Goal: Use online tool/utility: Utilize a website feature to perform a specific function

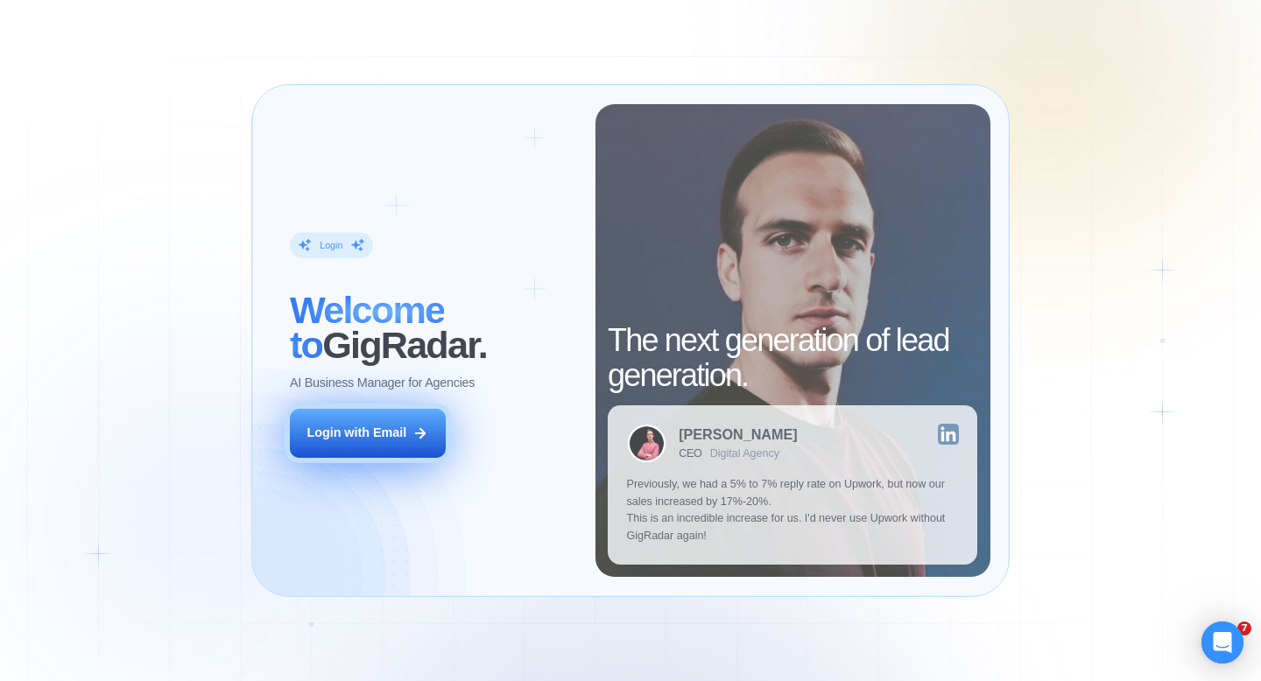
click at [407, 425] on button "Login with Email" at bounding box center [368, 433] width 156 height 49
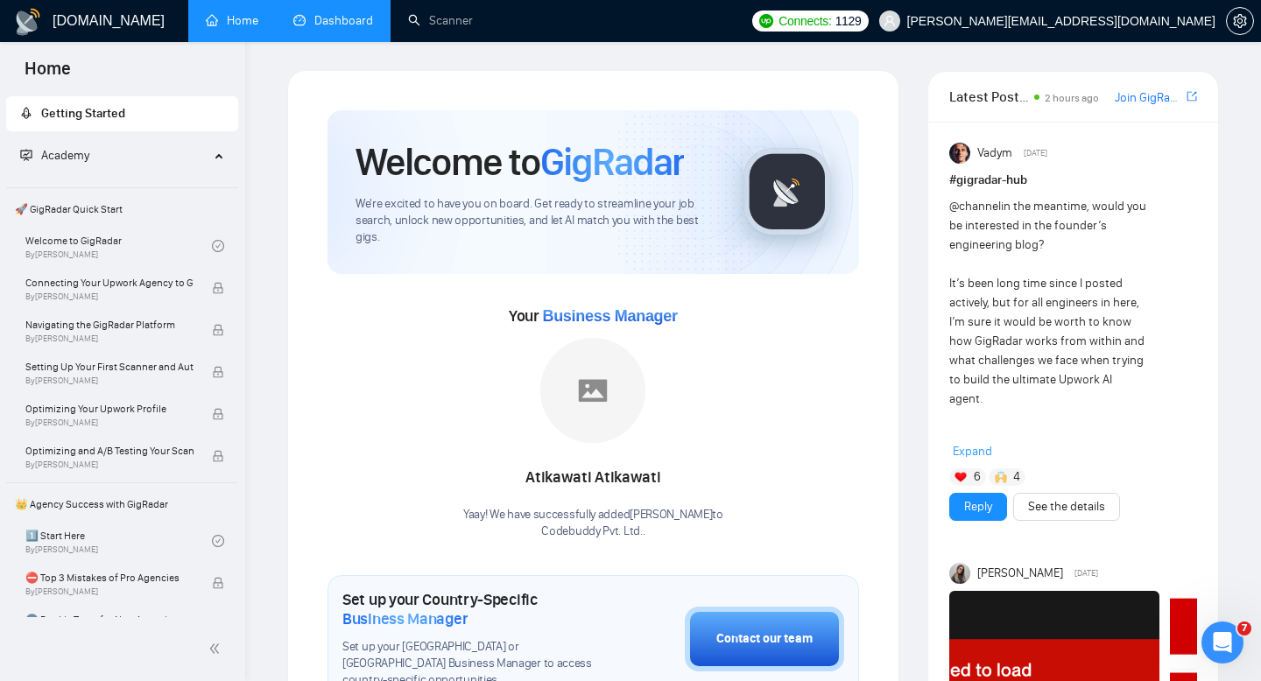
click at [349, 28] on link "Dashboard" at bounding box center [333, 20] width 80 height 15
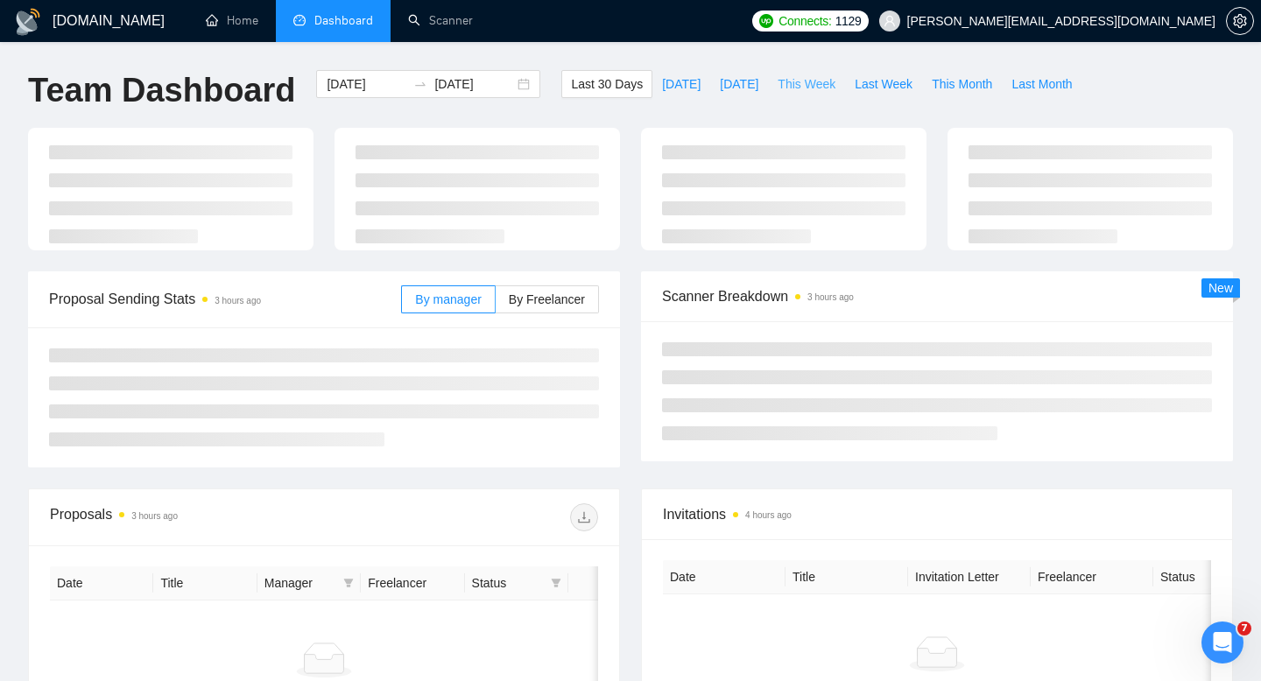
type input "[DATE]"
click at [821, 83] on span "This Week" at bounding box center [807, 83] width 58 height 19
type input "[DATE]"
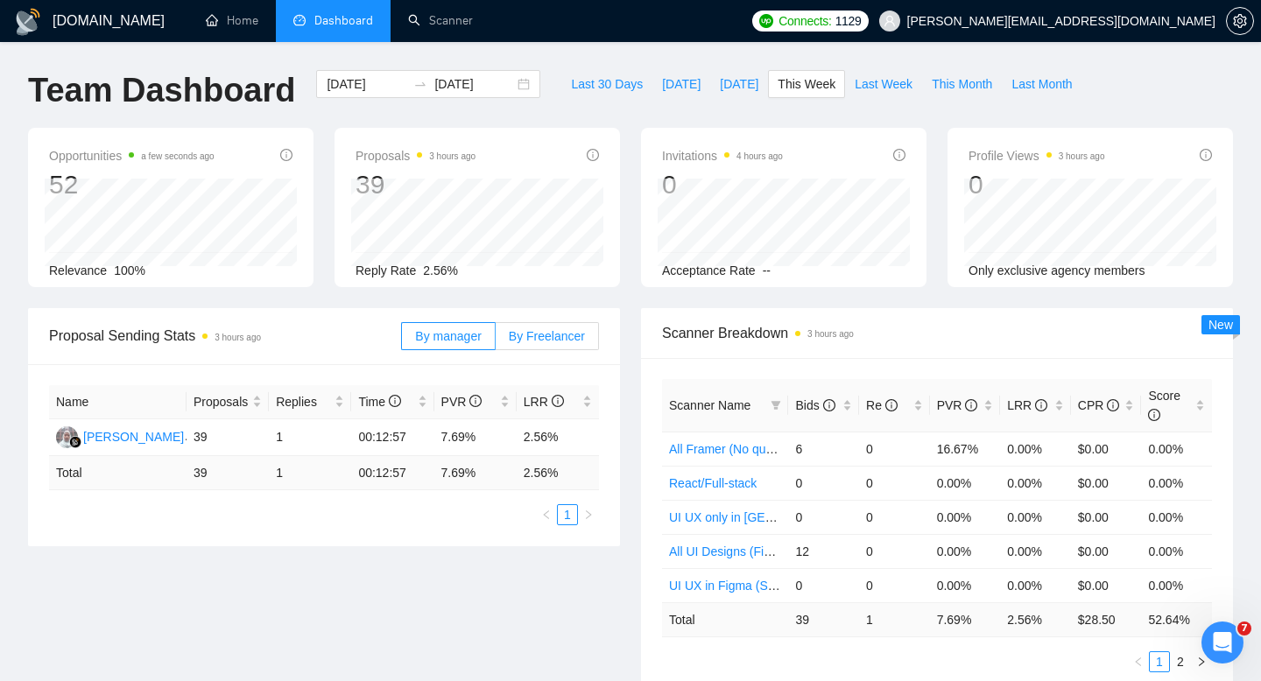
click at [533, 334] on span "By Freelancer" at bounding box center [547, 336] width 76 height 14
click at [496, 341] on input "By Freelancer" at bounding box center [496, 341] width 0 height 0
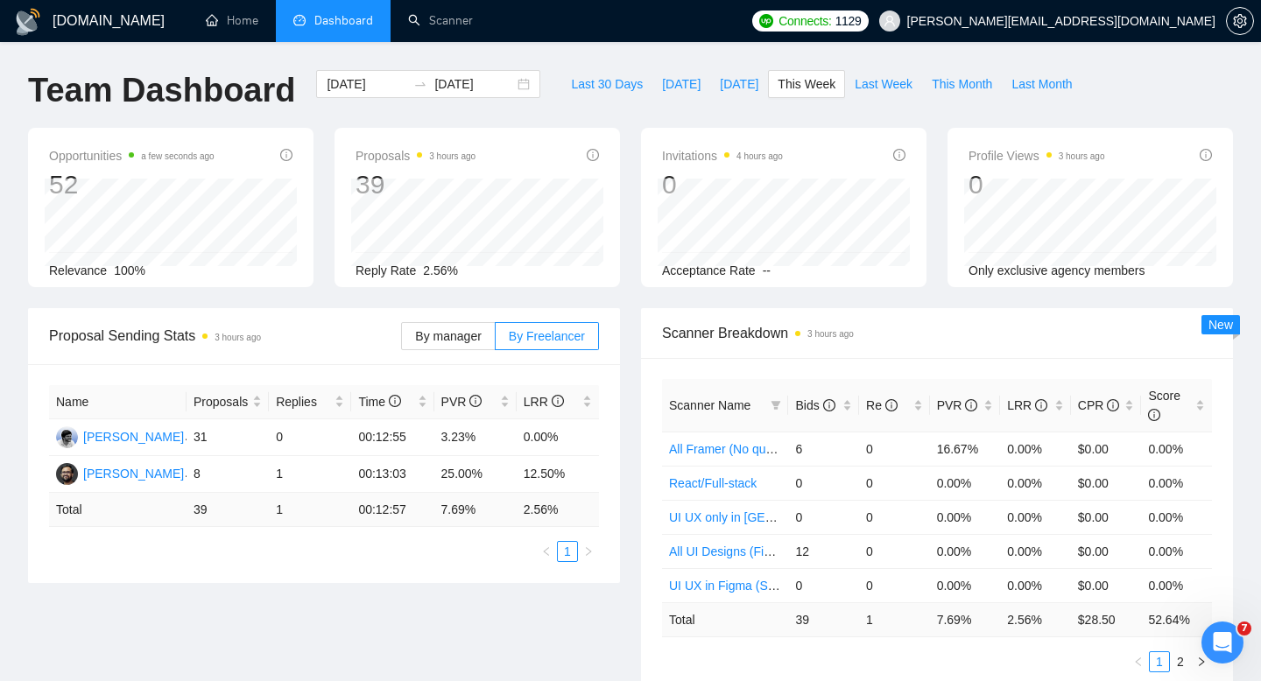
click at [227, 632] on div "Proposal Sending Stats 3 hours ago By manager By Freelancer Name Proposals Repl…" at bounding box center [631, 511] width 1226 height 406
click at [437, 28] on link "Scanner" at bounding box center [440, 20] width 65 height 15
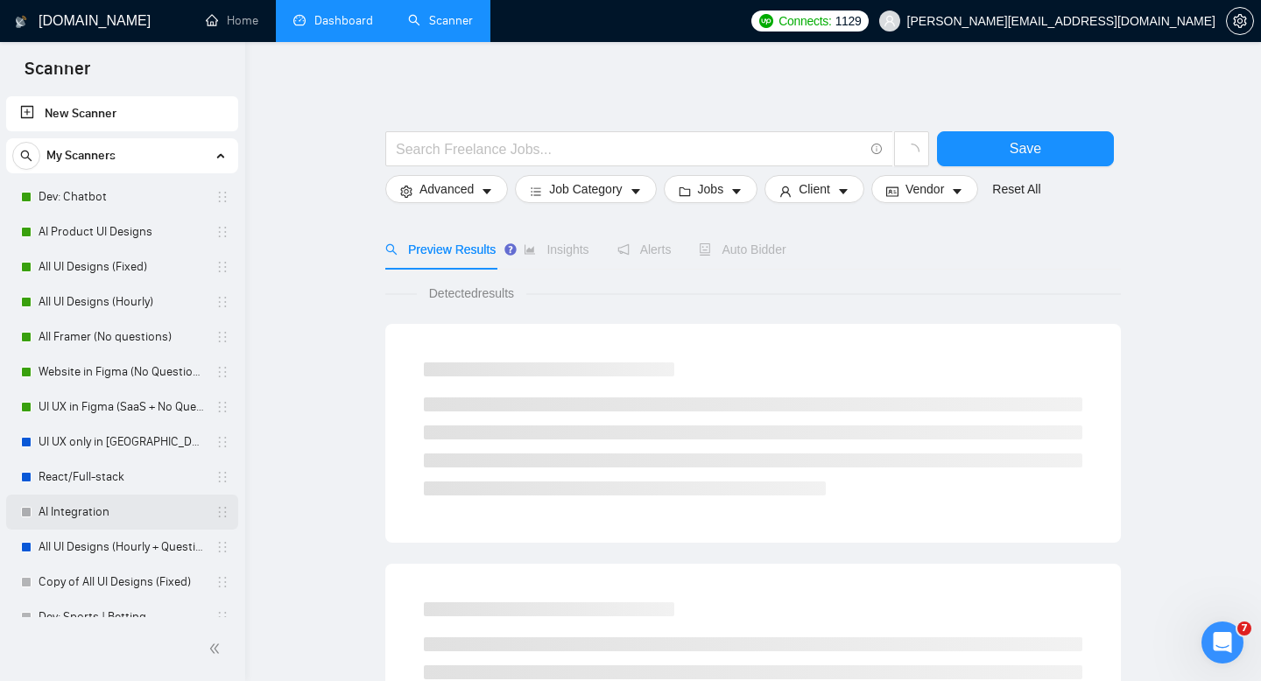
scroll to position [228, 0]
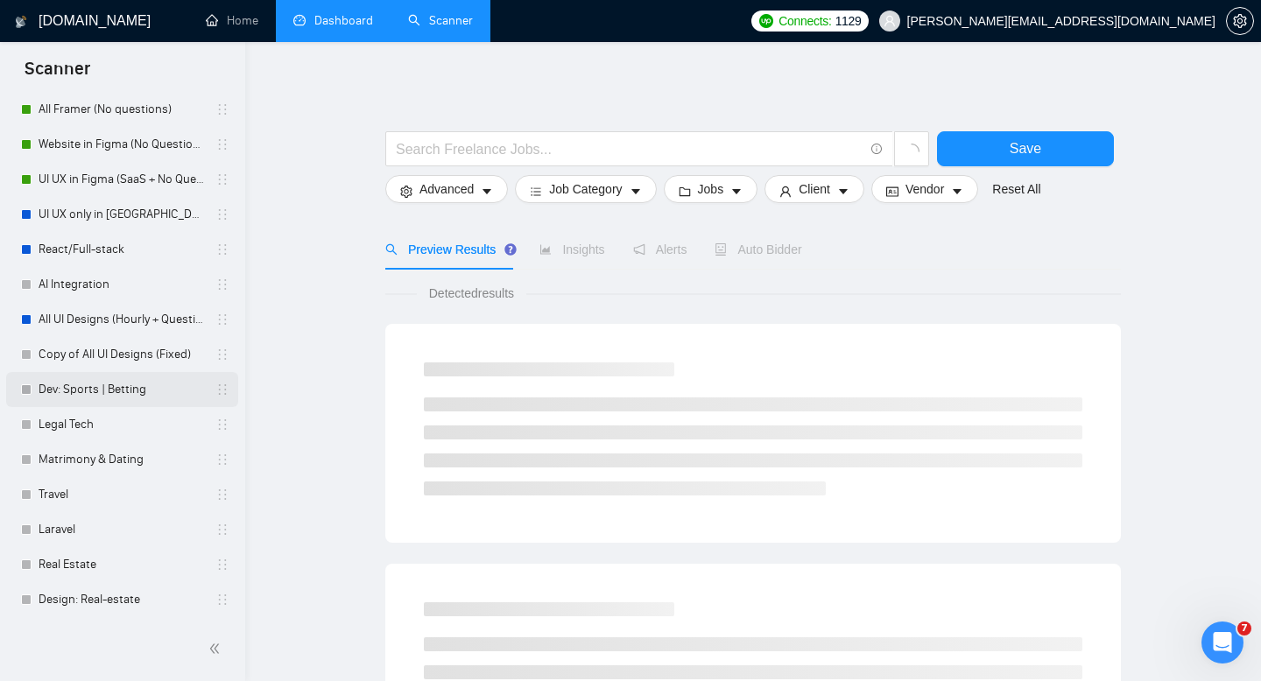
click at [76, 399] on link "Dev: Sports | Betting" at bounding box center [122, 389] width 166 height 35
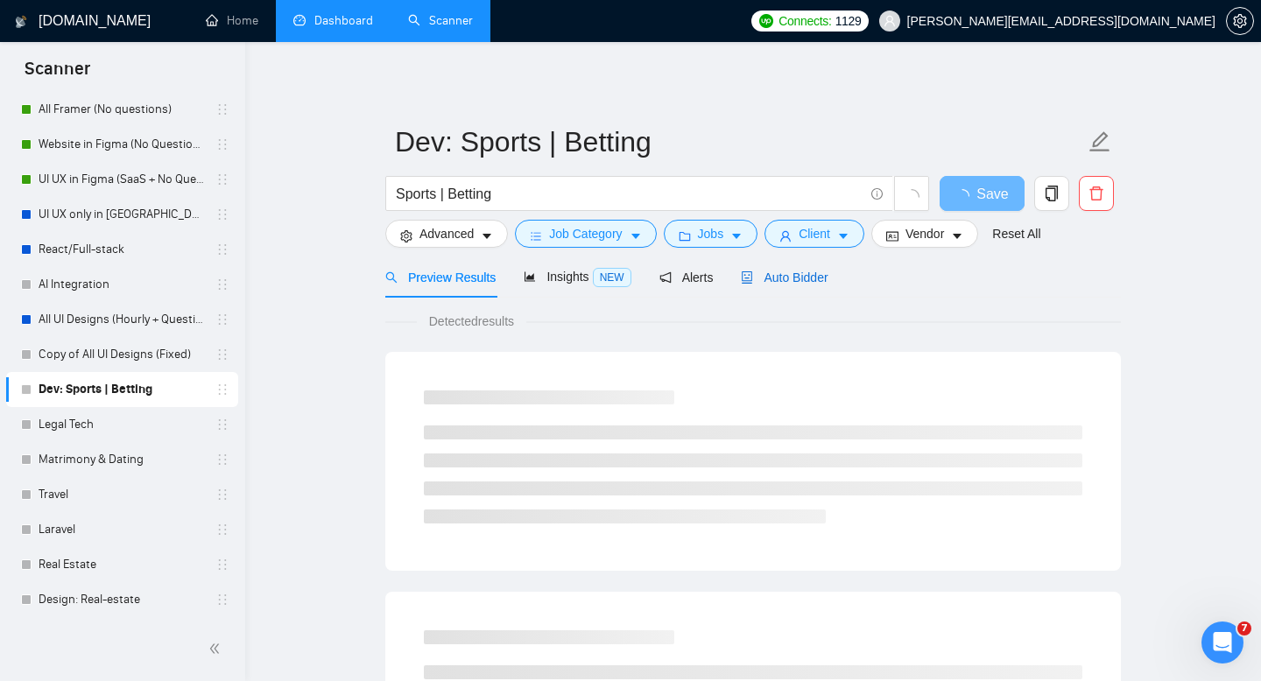
click at [800, 280] on span "Auto Bidder" at bounding box center [784, 278] width 87 height 14
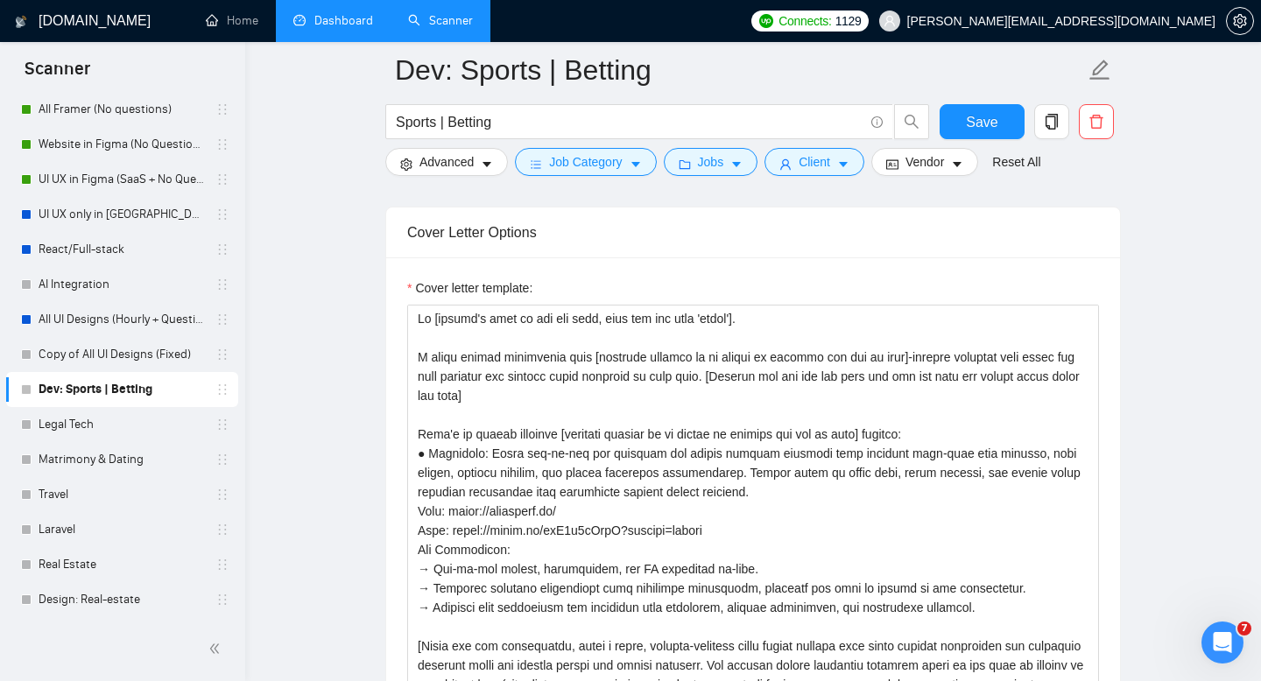
scroll to position [1970, 0]
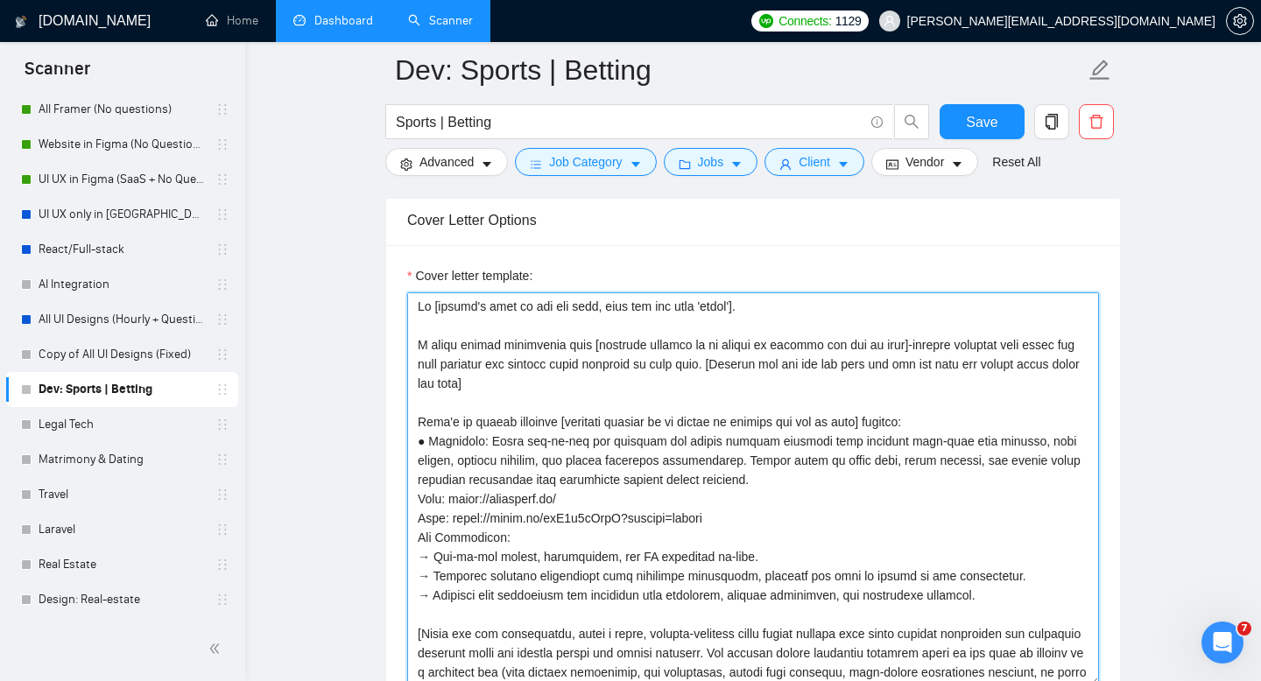
click at [741, 402] on textarea "Cover letter template:" at bounding box center [753, 490] width 692 height 394
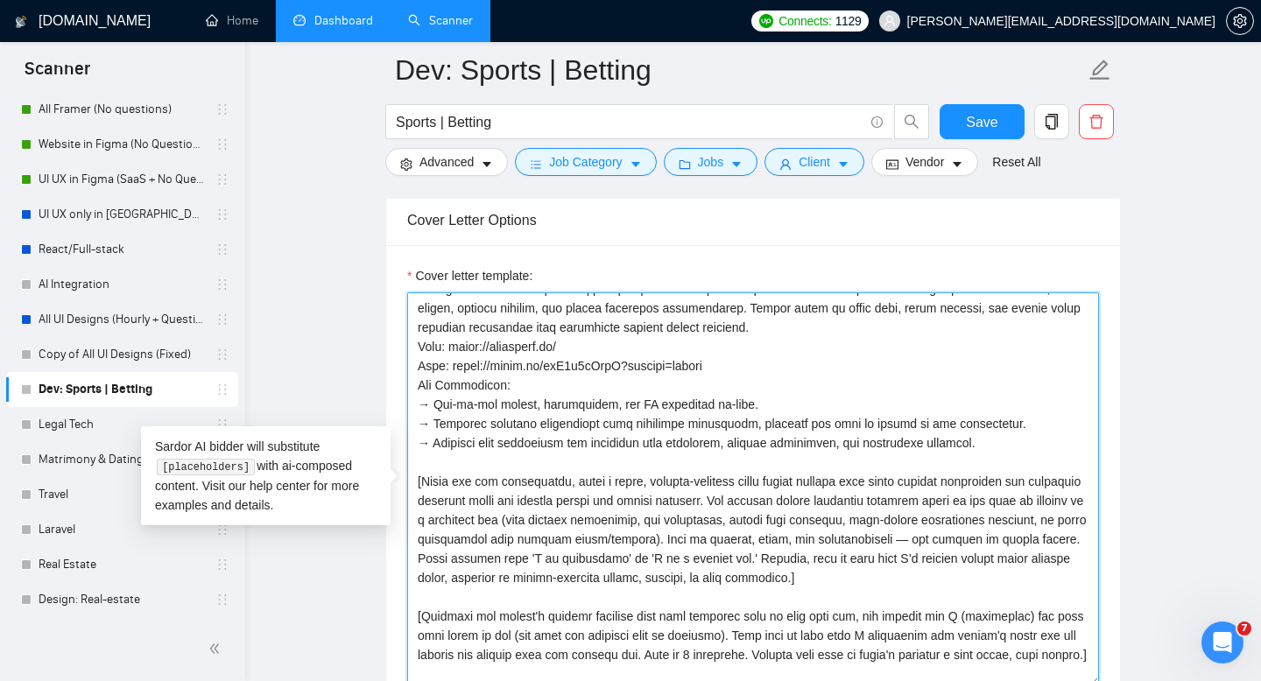
scroll to position [251, 0]
